Goal: Check status: Check status

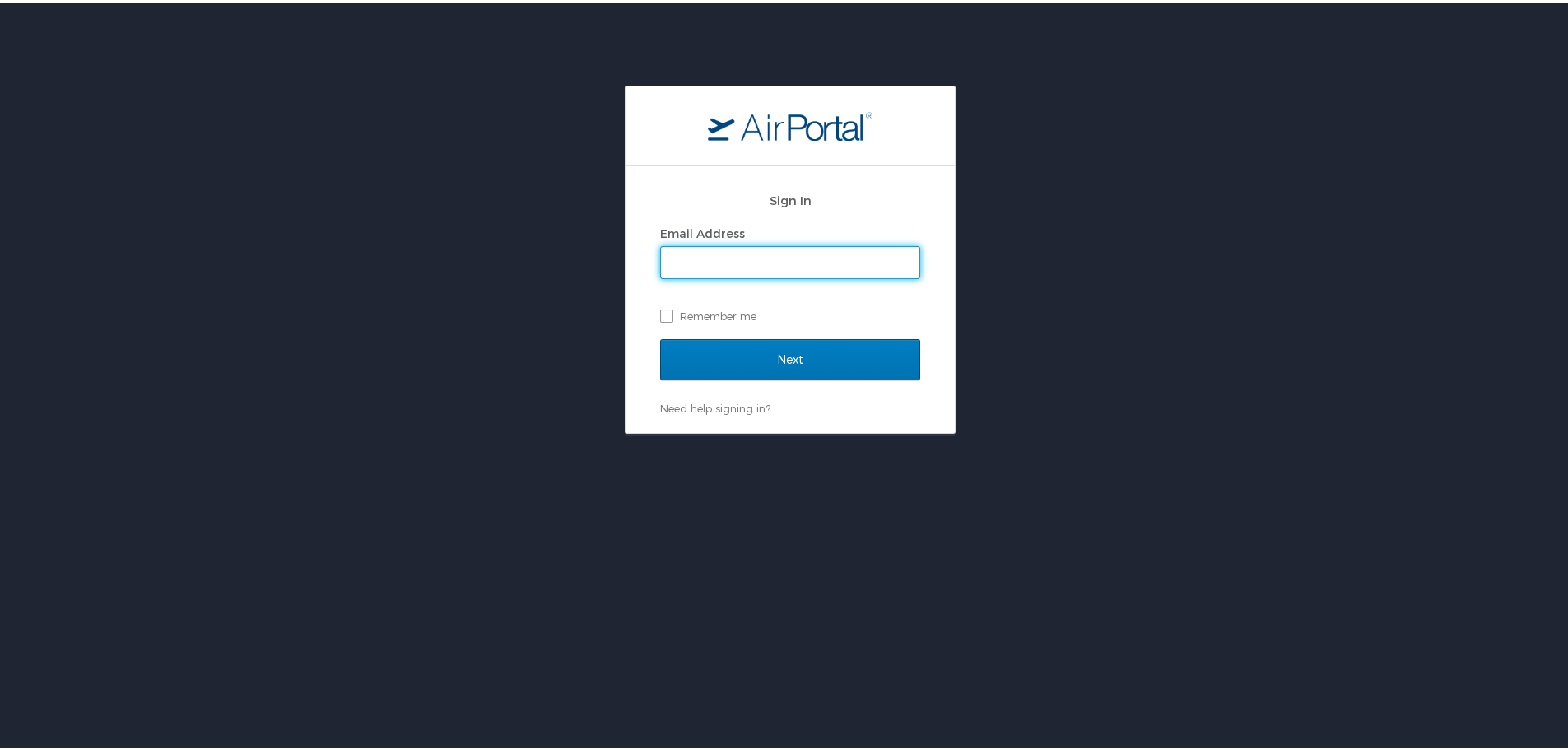
type input "bheston@biocryst.com"
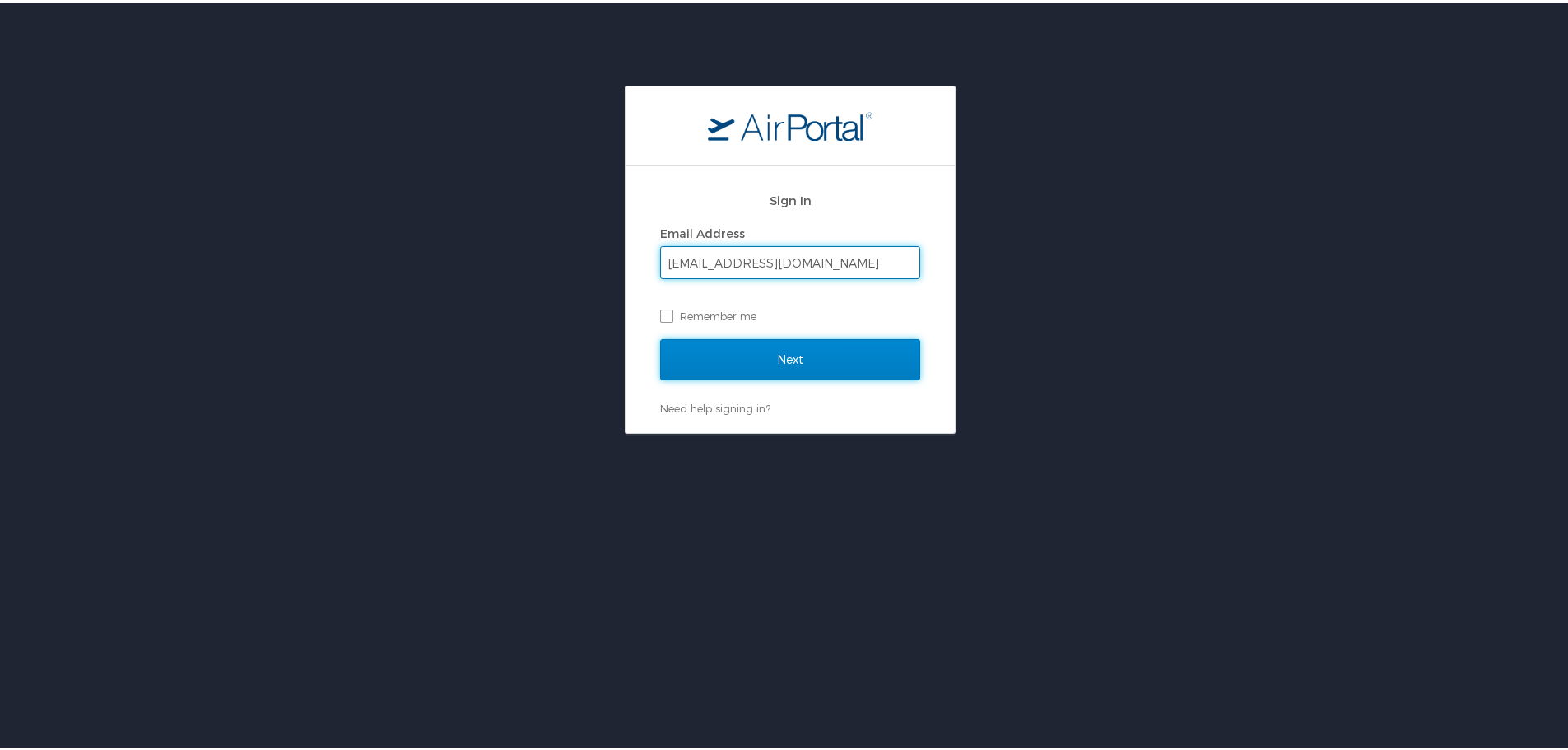
click at [810, 349] on input "Next" at bounding box center [791, 356] width 261 height 41
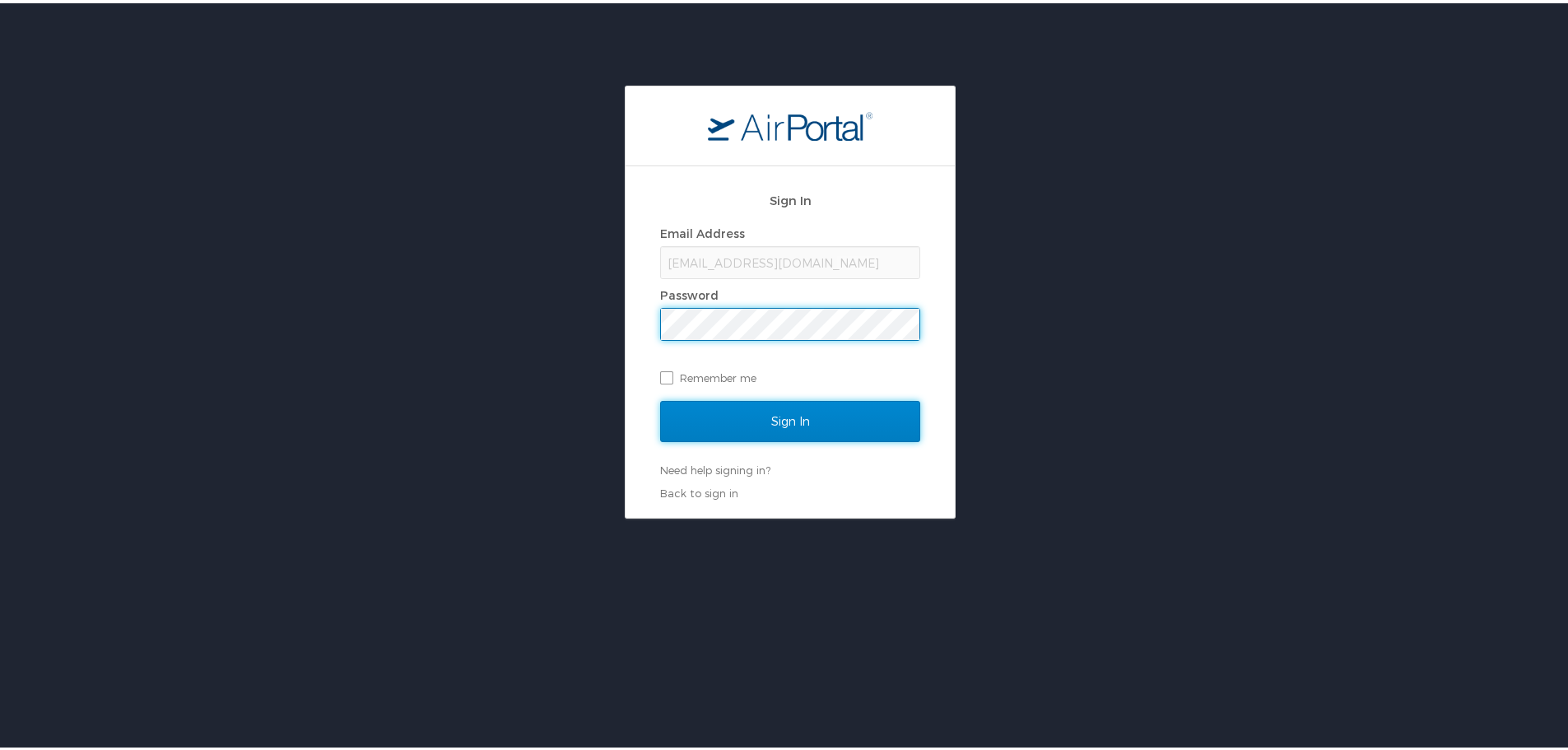
click at [761, 419] on input "Sign In" at bounding box center [791, 418] width 261 height 41
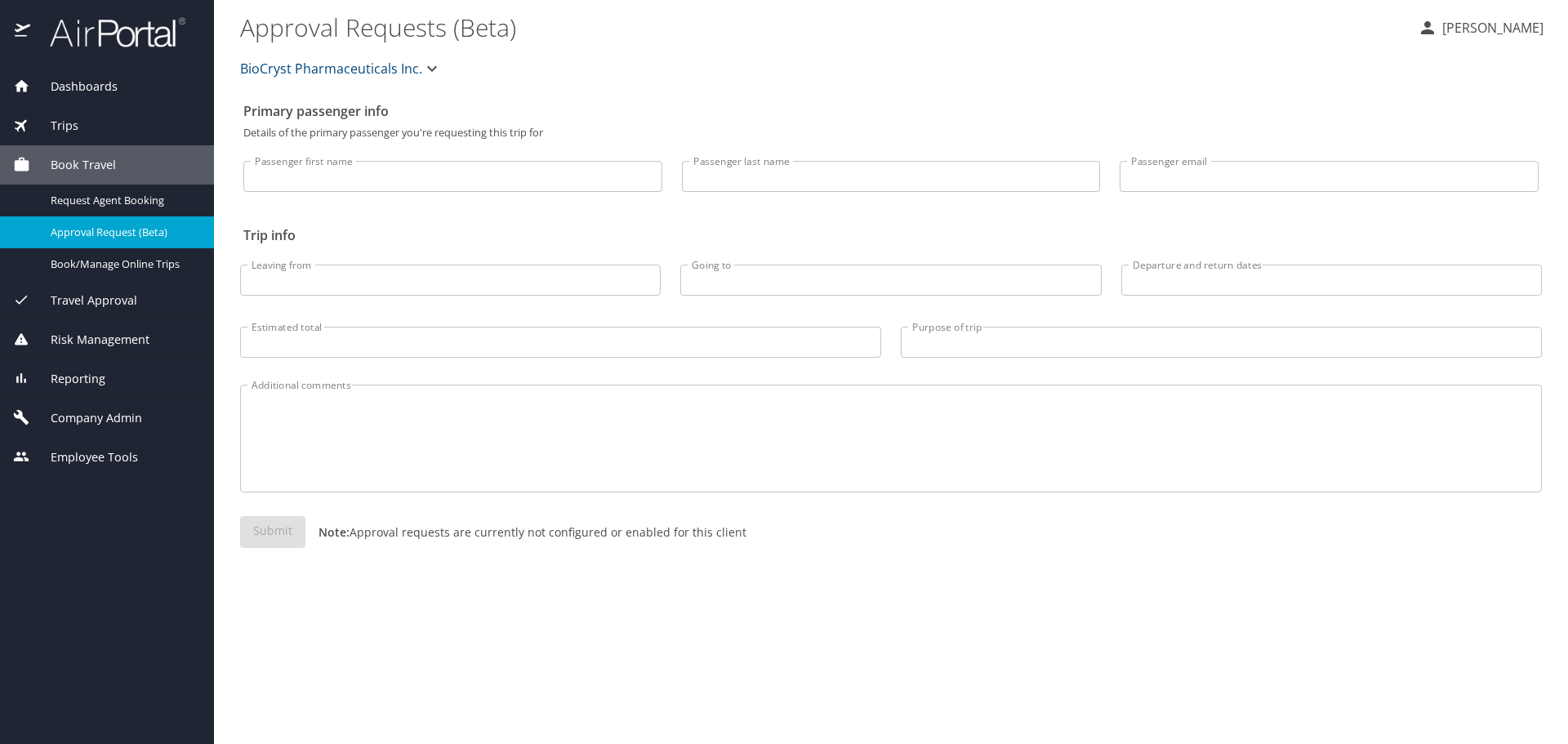
click at [65, 126] on span "Trips" at bounding box center [54, 126] width 48 height 18
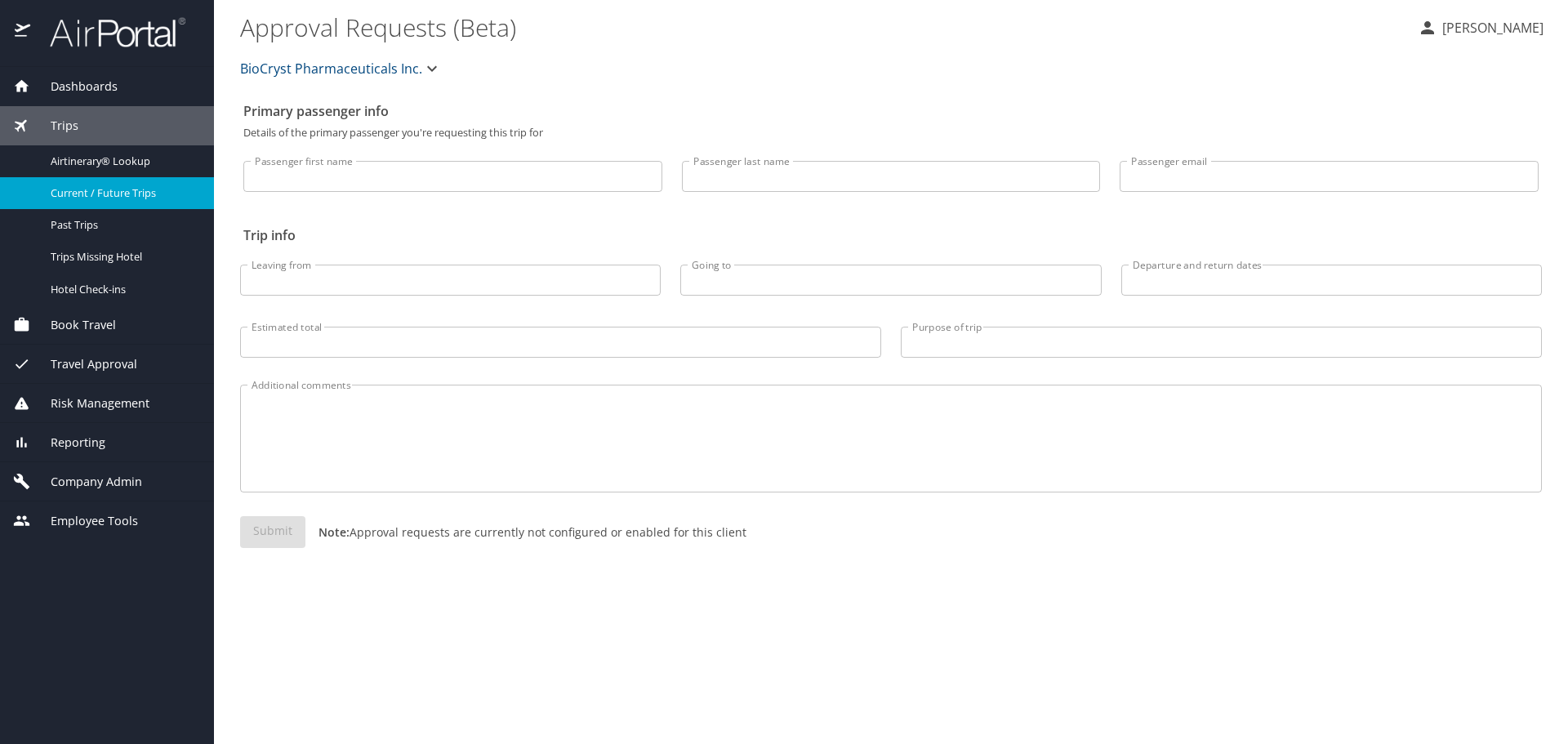
click at [91, 182] on link "Current / Future Trips" at bounding box center [107, 193] width 214 height 32
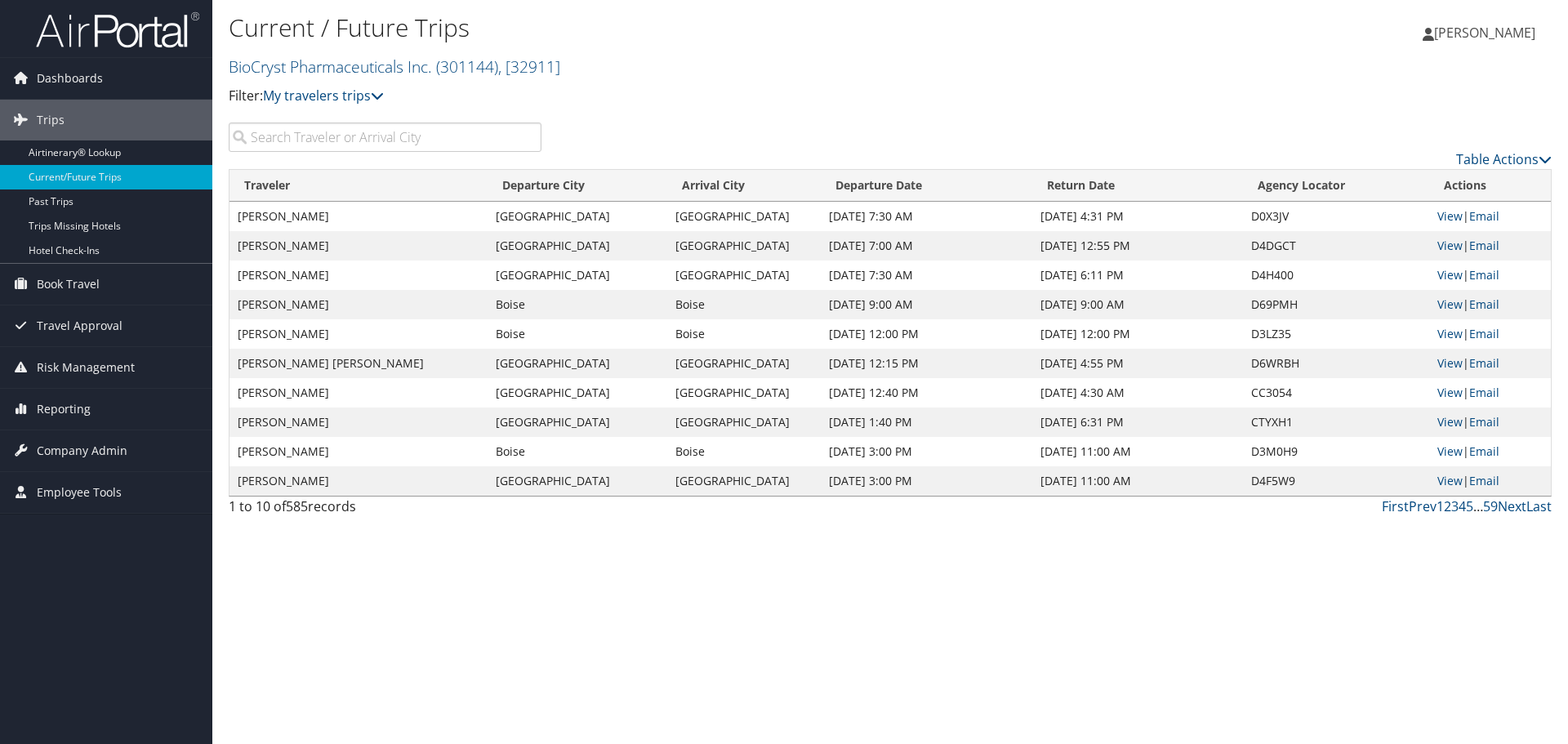
click at [393, 144] on input "search" at bounding box center [385, 138] width 313 height 30
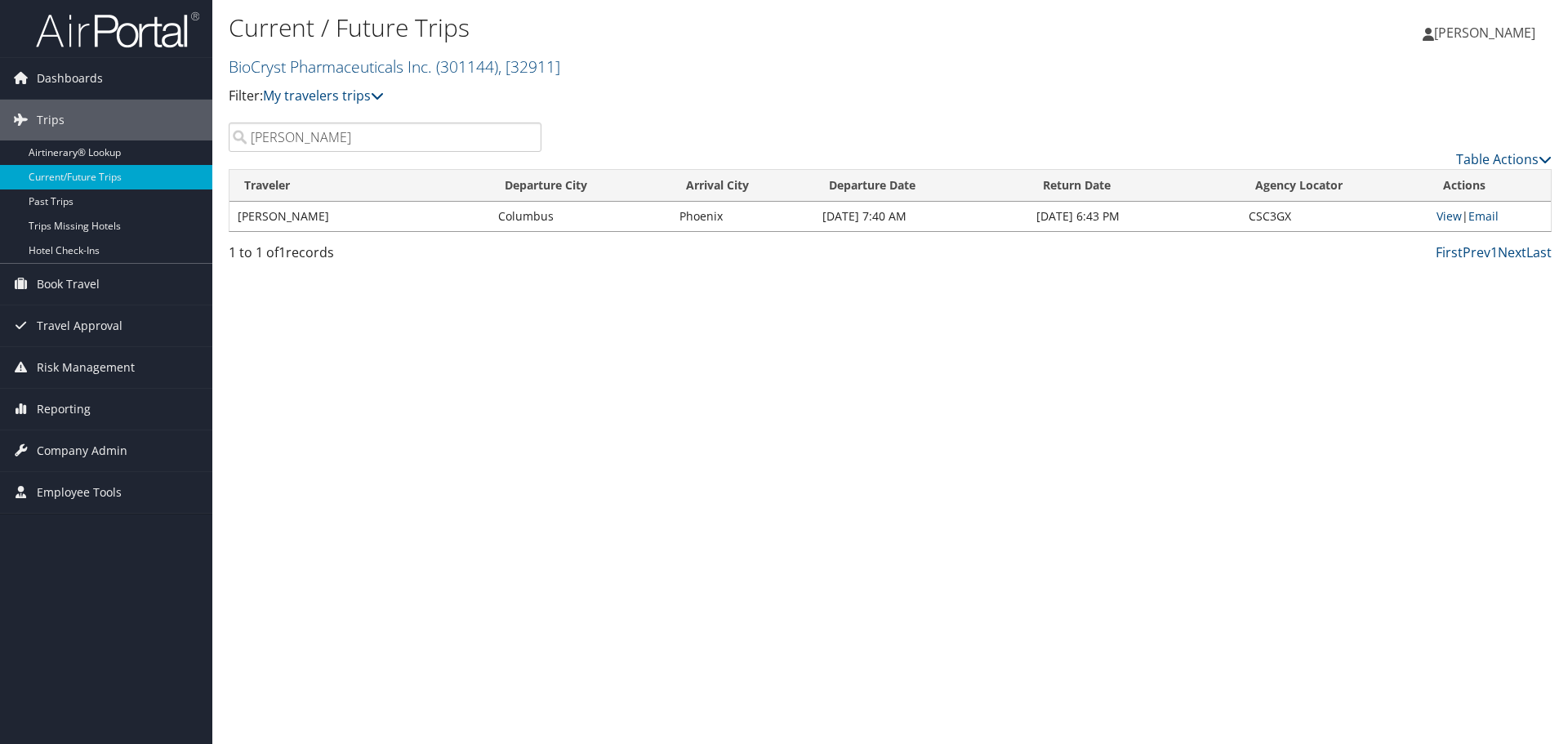
click at [1228, 616] on div "Current / Future Trips BioCryst Pharmaceuticals Inc. ( 301144 ) , [ 32911 ] Bio…" at bounding box center [890, 372] width 1356 height 744
drag, startPoint x: 333, startPoint y: 140, endPoint x: 149, endPoint y: 153, distance: 184.5
click at [150, 153] on div "Dashboards AirPortal 360™ (Manager) My Travel Dashboard Trips Airtinerary® Look…" at bounding box center [784, 372] width 1568 height 744
type input "templeton"
click at [1454, 222] on link "View" at bounding box center [1448, 216] width 25 height 16
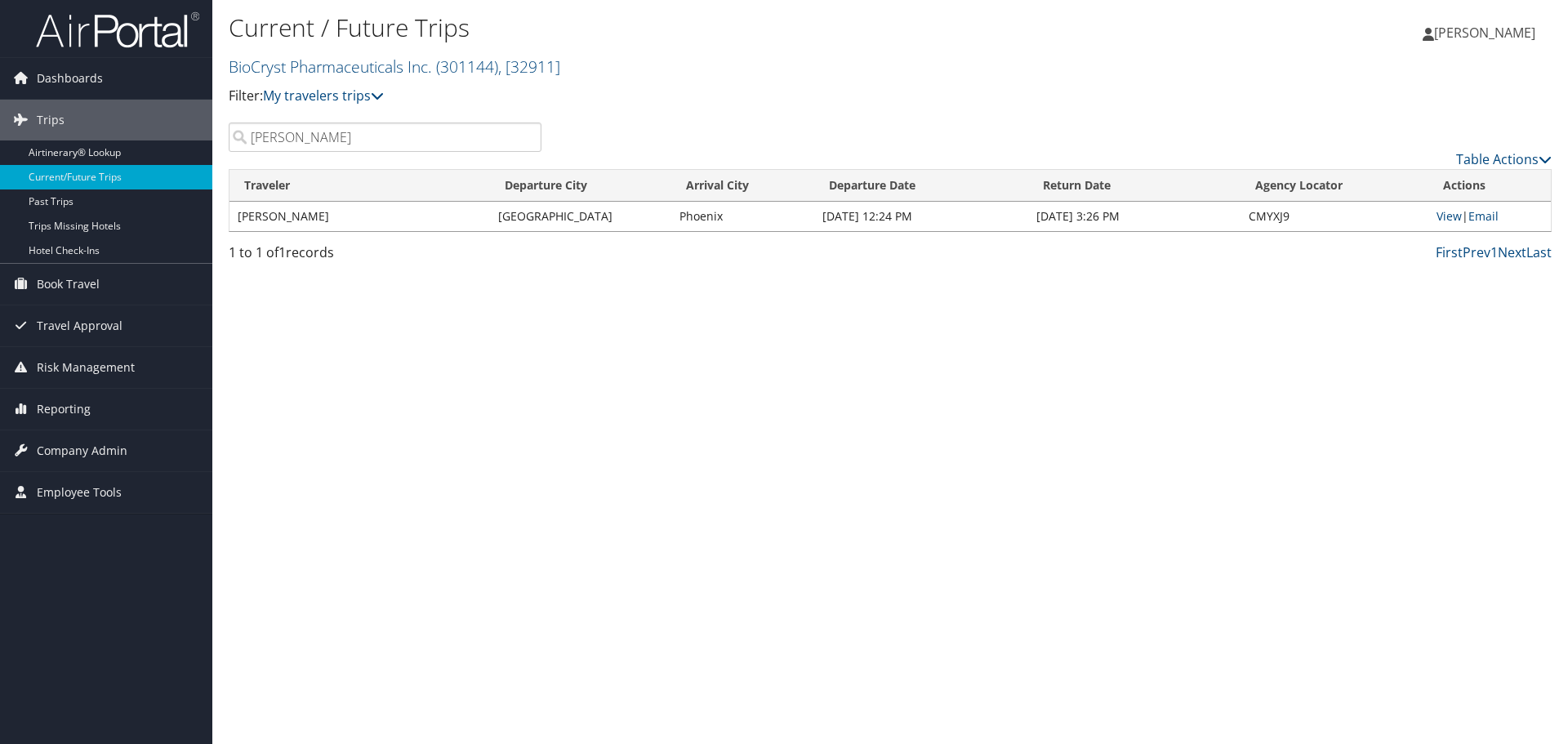
click at [1325, 652] on div "Current / Future Trips BioCryst Pharmaceuticals Inc. ( 301144 ) , [ 32911 ] Bio…" at bounding box center [890, 372] width 1356 height 744
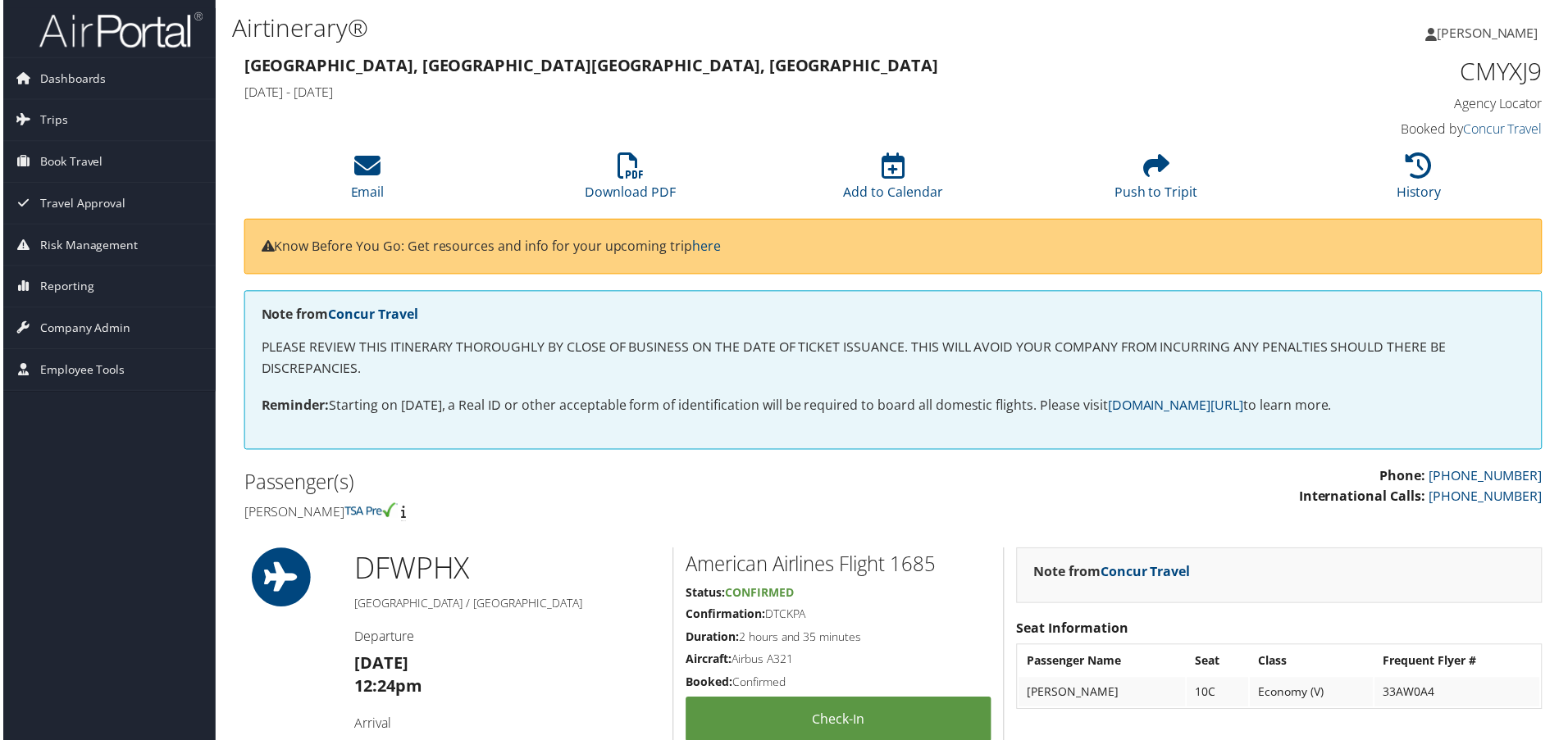
scroll to position [164, 0]
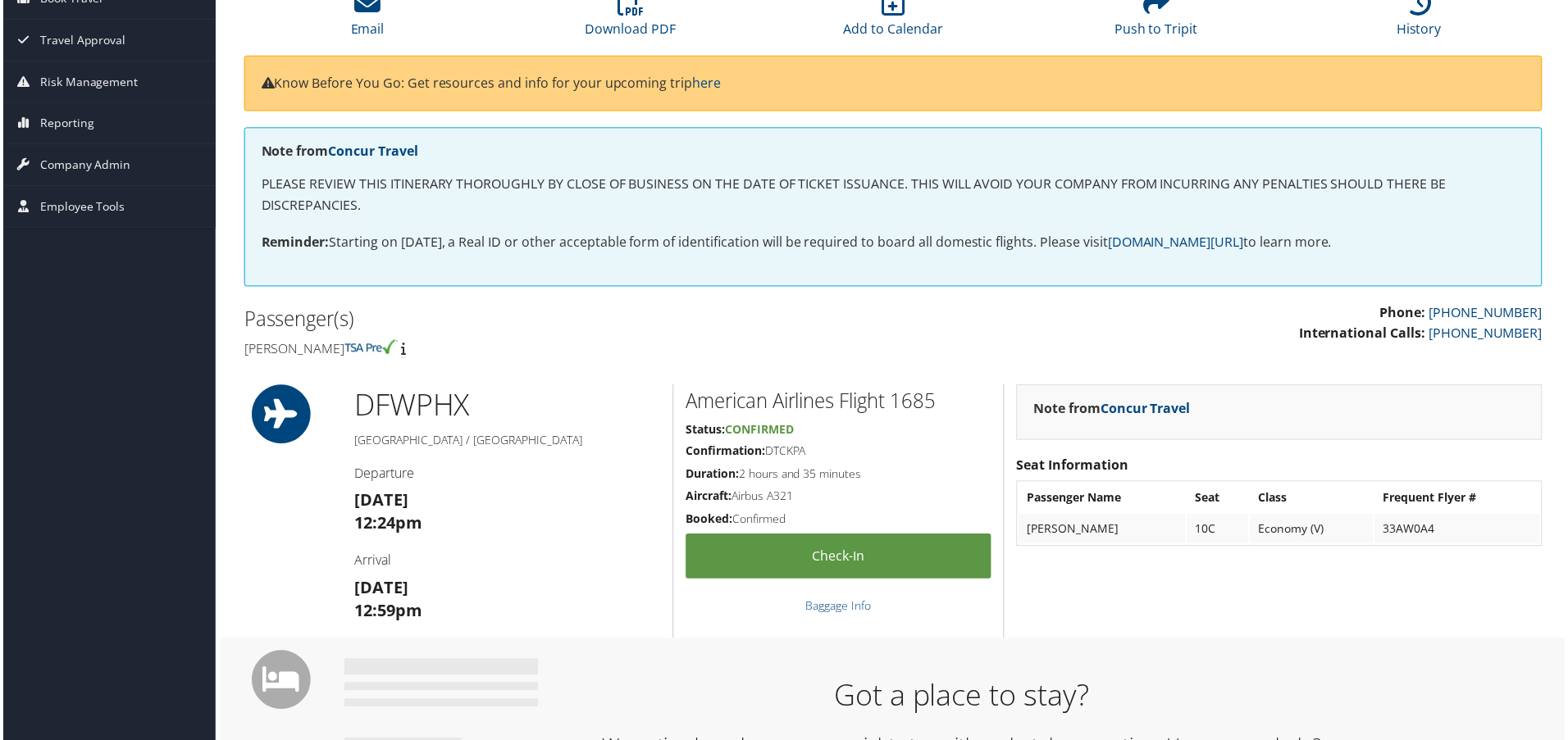
click at [1226, 614] on div "Note from Concur Travel Seat Information Passenger Name Seat Class Frequent Fly…" at bounding box center [1281, 513] width 553 height 255
drag, startPoint x: 1119, startPoint y: 568, endPoint x: 1120, endPoint y: 559, distance: 9.1
